Goal: Task Accomplishment & Management: Complete application form

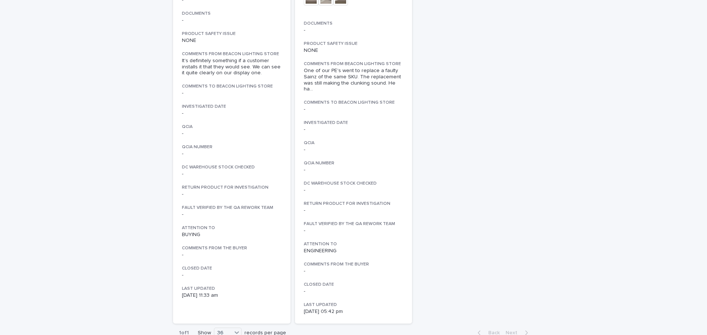
scroll to position [1661, 0]
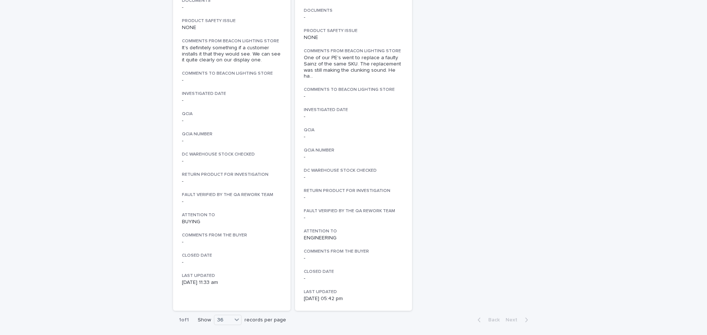
drag, startPoint x: 482, startPoint y: 219, endPoint x: 464, endPoint y: 245, distance: 31.0
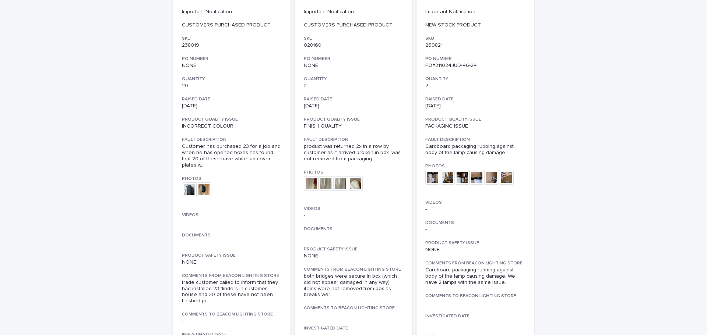
scroll to position [0, 0]
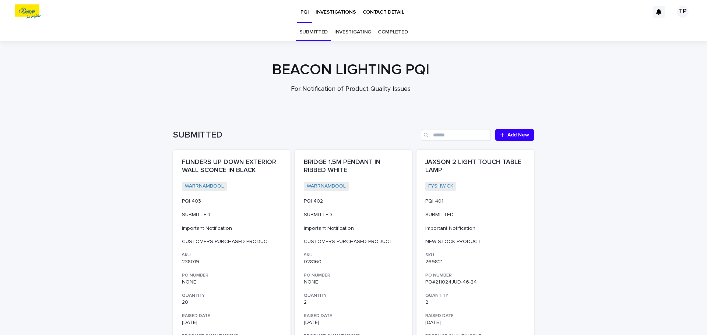
click at [332, 11] on p "INVESTIGATIONS" at bounding box center [336, 7] width 41 height 15
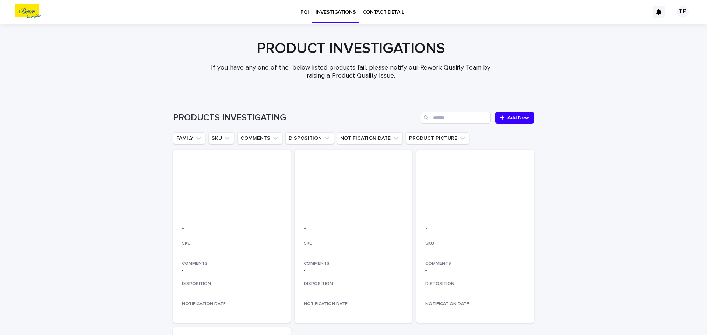
click at [304, 13] on p "PQI" at bounding box center [304, 7] width 8 height 15
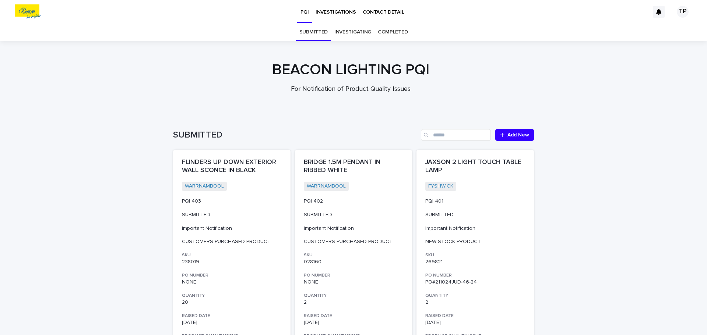
click at [344, 24] on link "INVESTIGATING" at bounding box center [352, 32] width 37 height 17
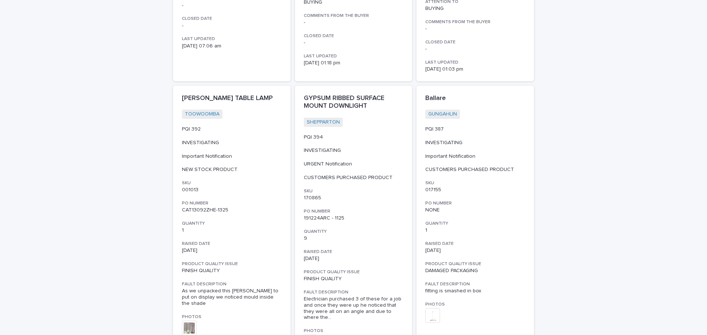
scroll to position [663, 0]
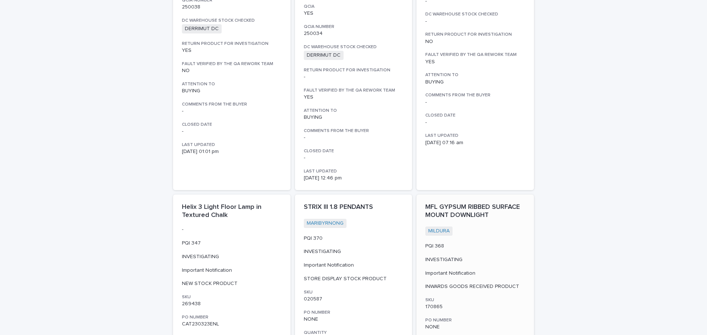
drag, startPoint x: 498, startPoint y: 178, endPoint x: 505, endPoint y: 183, distance: 8.5
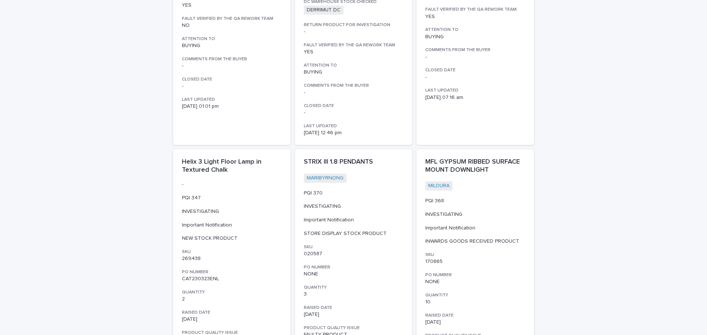
drag, startPoint x: 505, startPoint y: 183, endPoint x: 640, endPoint y: 157, distance: 136.9
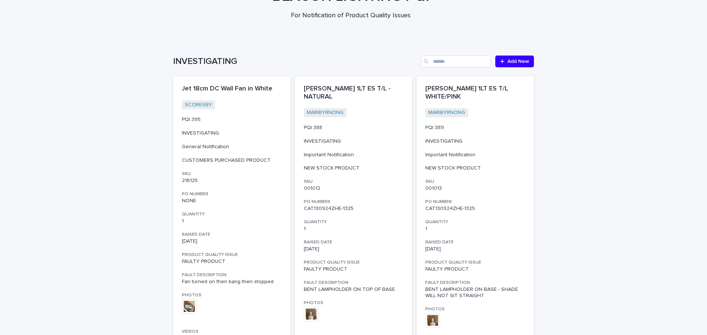
scroll to position [0, 0]
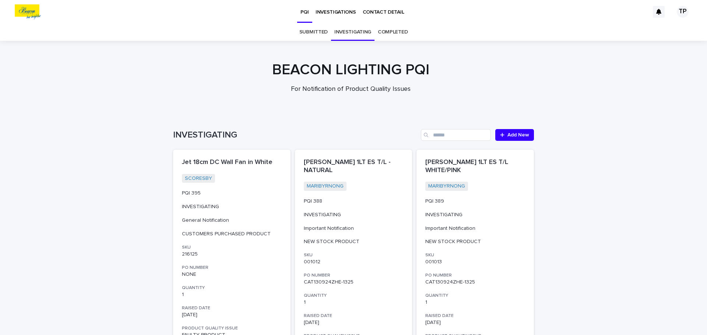
click at [398, 34] on link "COMPLETED" at bounding box center [393, 32] width 30 height 17
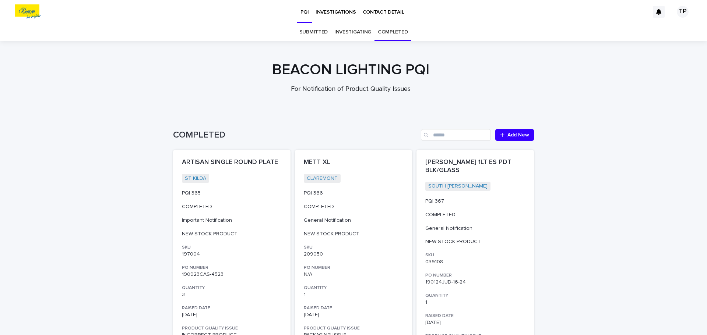
click at [305, 13] on p "PQI" at bounding box center [304, 7] width 8 height 15
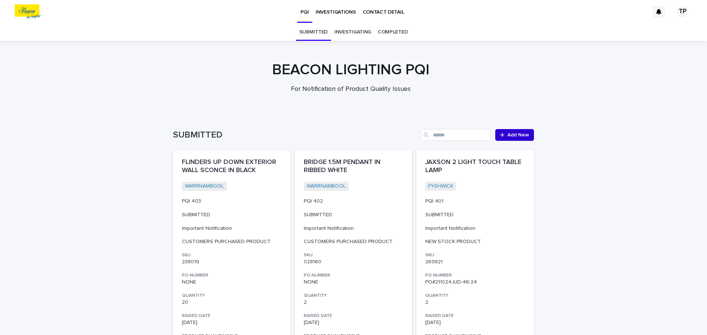
click at [512, 130] on link "Add New" at bounding box center [514, 135] width 39 height 12
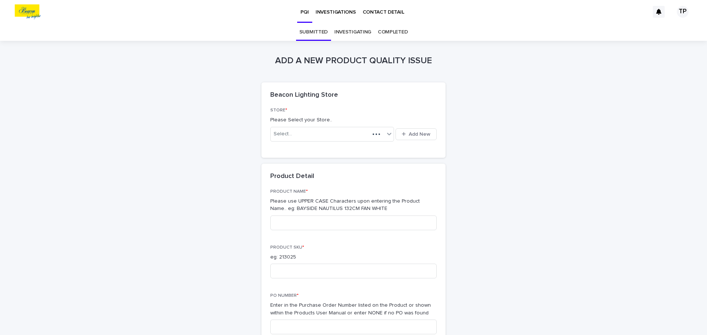
scroll to position [24, 0]
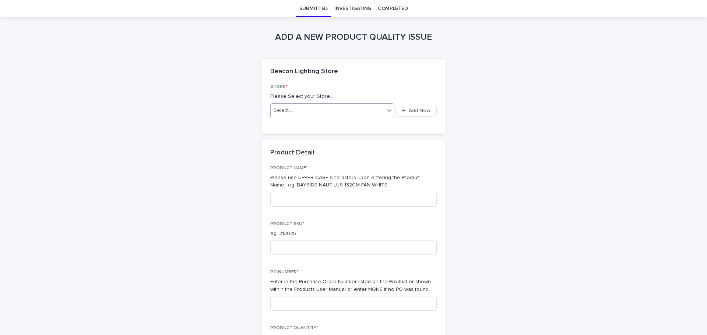
click at [305, 114] on div "Select..." at bounding box center [328, 111] width 114 height 12
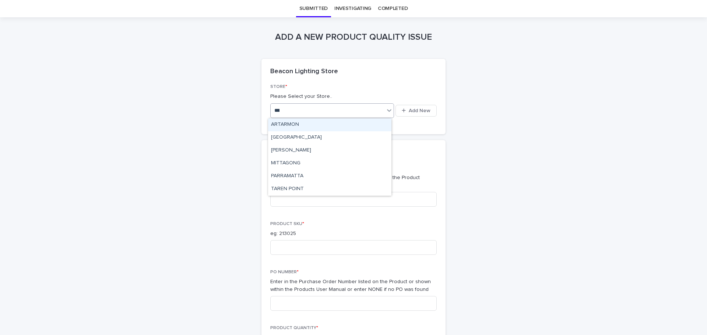
type input "****"
click at [302, 126] on div "TAREN POINT" at bounding box center [329, 125] width 123 height 13
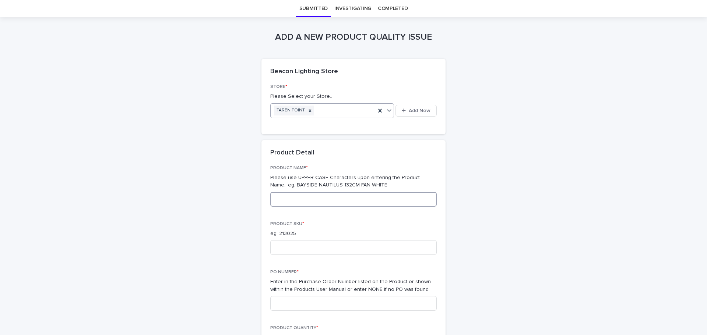
click at [285, 196] on input at bounding box center [353, 199] width 166 height 15
click at [322, 203] on input at bounding box center [353, 199] width 166 height 15
paste input "**********"
type input "**********"
click at [284, 247] on input at bounding box center [353, 247] width 166 height 15
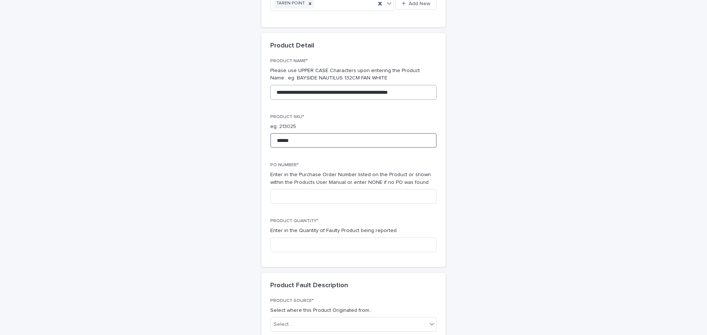
scroll to position [134, 0]
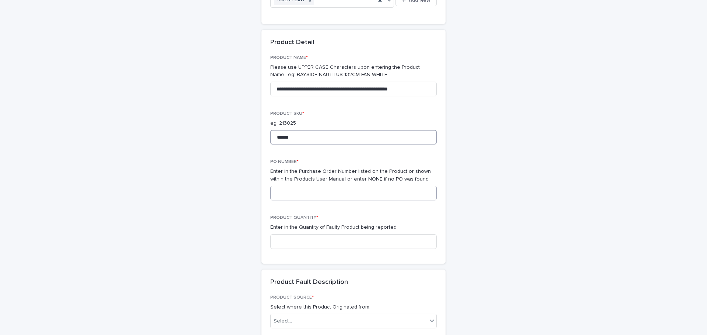
type input "******"
click at [354, 190] on input at bounding box center [353, 193] width 166 height 15
type input "**********"
click at [342, 237] on input at bounding box center [353, 242] width 166 height 15
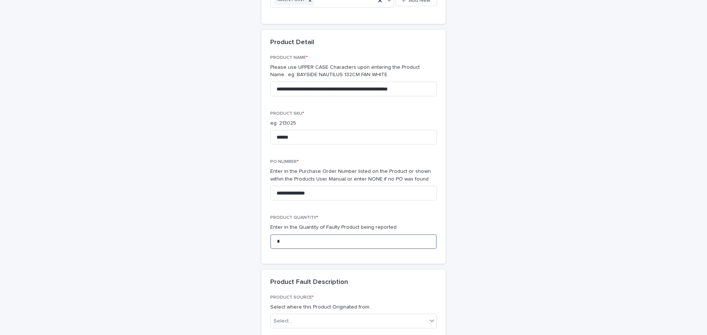
type input "*"
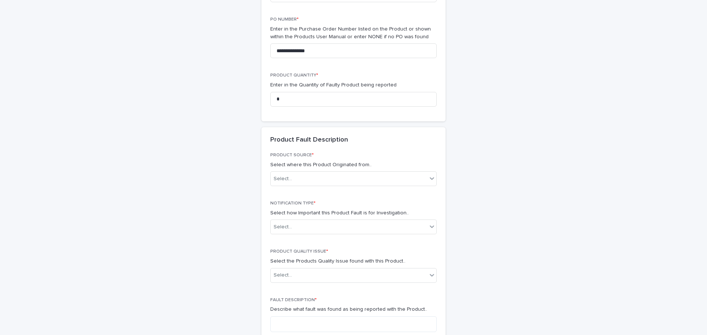
scroll to position [281, 0]
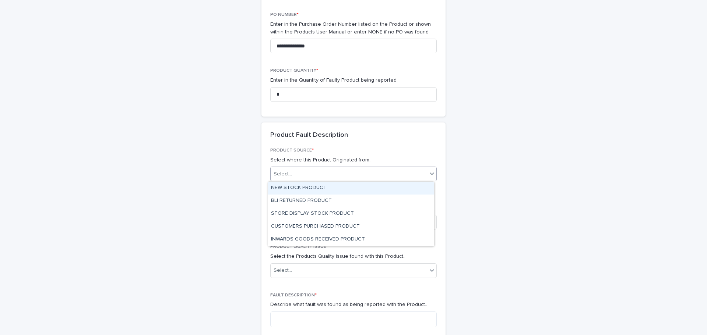
click at [341, 179] on div "Select..." at bounding box center [349, 174] width 156 height 12
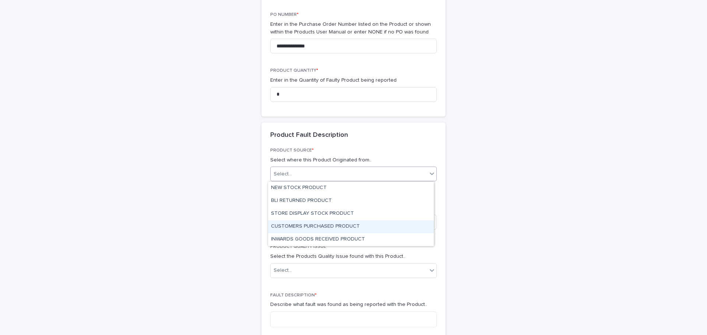
click at [325, 225] on div "CUSTOMERS PURCHASED PRODUCT" at bounding box center [351, 227] width 166 height 13
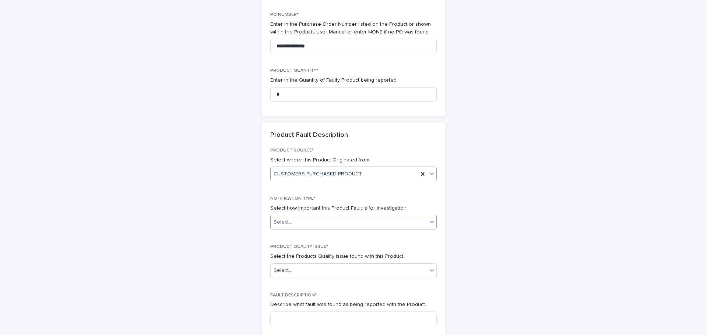
click at [331, 218] on div "Select..." at bounding box center [349, 223] width 156 height 12
click at [317, 238] on div "General Notification" at bounding box center [351, 236] width 166 height 13
click at [311, 268] on div "Select..." at bounding box center [349, 271] width 156 height 12
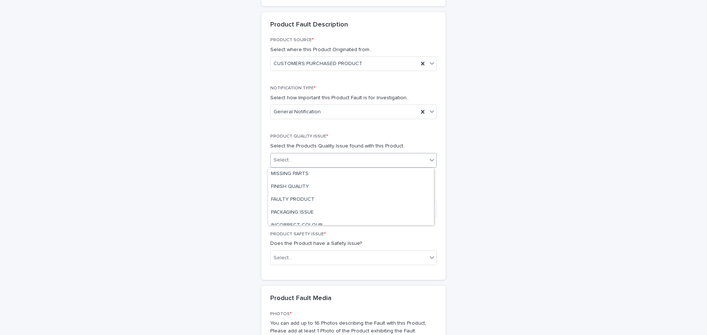
scroll to position [0, 0]
click at [317, 197] on div "FAULTY PRODUCT" at bounding box center [351, 200] width 166 height 13
click at [307, 209] on textarea at bounding box center [353, 209] width 166 height 16
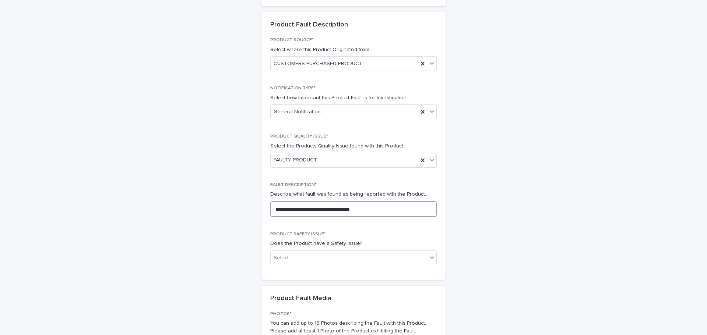
type textarea "**********"
